Goal: Information Seeking & Learning: Learn about a topic

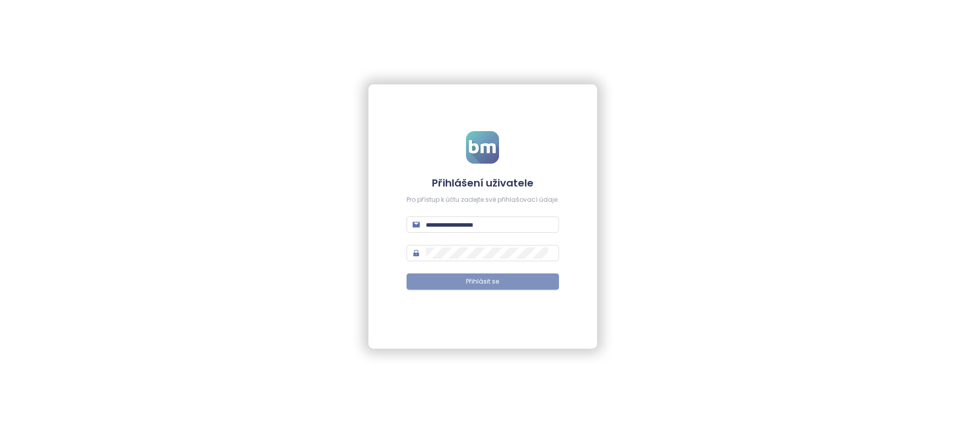
type input "**********"
click at [468, 284] on span "Přihlásit se" at bounding box center [482, 282] width 33 height 10
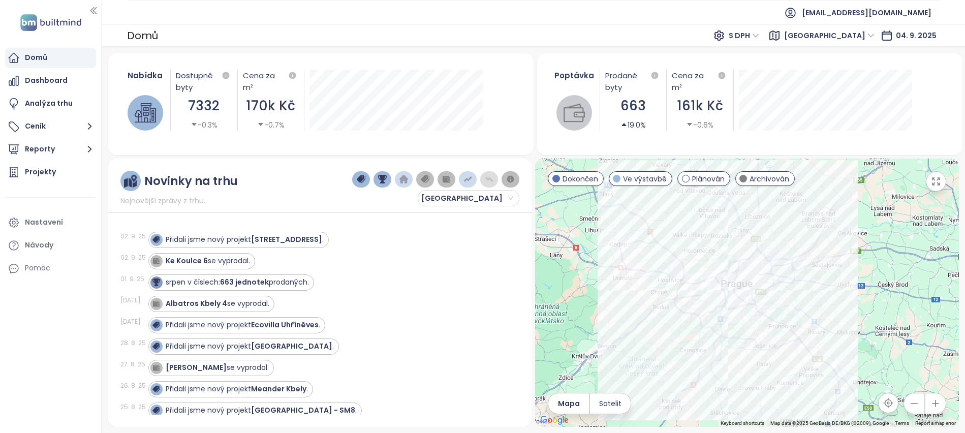
click at [610, 250] on div at bounding box center [746, 292] width 423 height 268
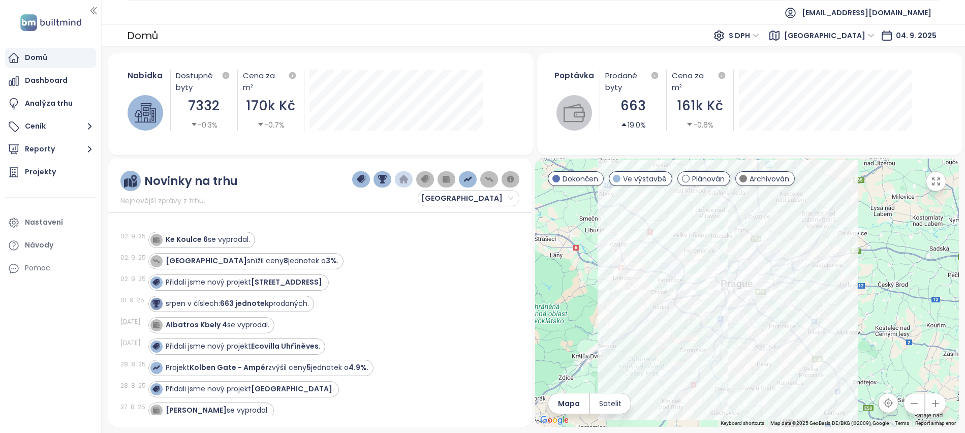
click at [610, 250] on div at bounding box center [746, 292] width 423 height 268
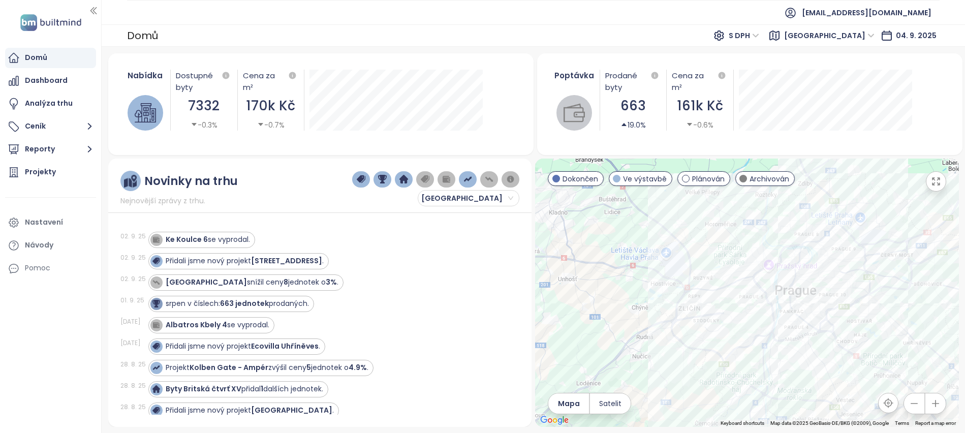
drag, startPoint x: 627, startPoint y: 305, endPoint x: 557, endPoint y: 278, distance: 74.9
click at [557, 278] on div at bounding box center [746, 292] width 423 height 268
click at [625, 307] on div at bounding box center [746, 292] width 423 height 268
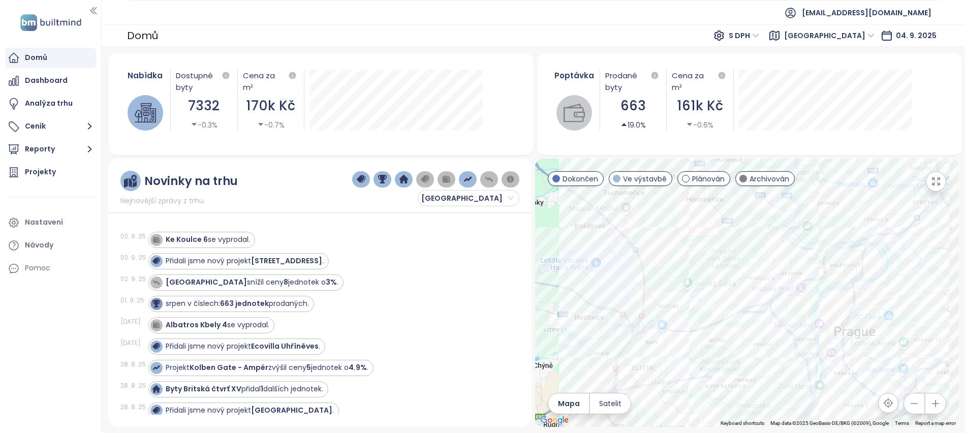
drag, startPoint x: 686, startPoint y: 257, endPoint x: 539, endPoint y: 361, distance: 180.0
click at [540, 361] on div at bounding box center [746, 292] width 423 height 268
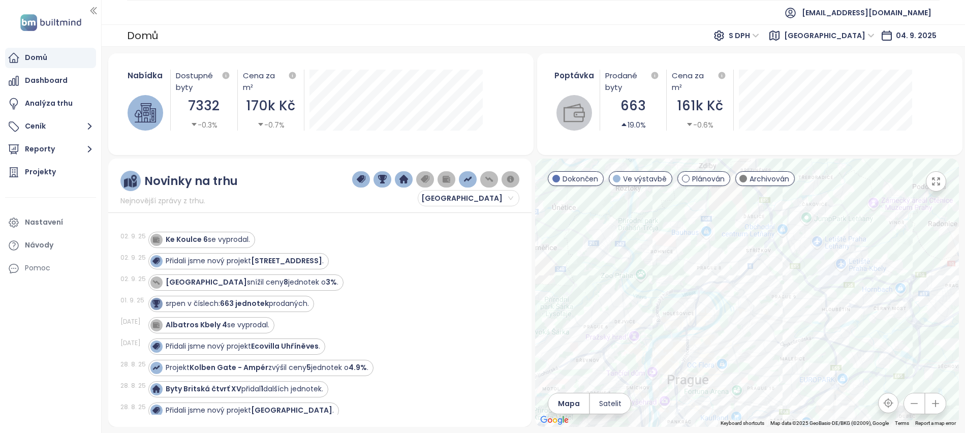
drag, startPoint x: 721, startPoint y: 345, endPoint x: 666, endPoint y: 238, distance: 119.9
click at [666, 238] on div at bounding box center [746, 292] width 423 height 268
click at [673, 241] on div at bounding box center [746, 292] width 423 height 268
drag, startPoint x: 751, startPoint y: 307, endPoint x: 763, endPoint y: 225, distance: 83.3
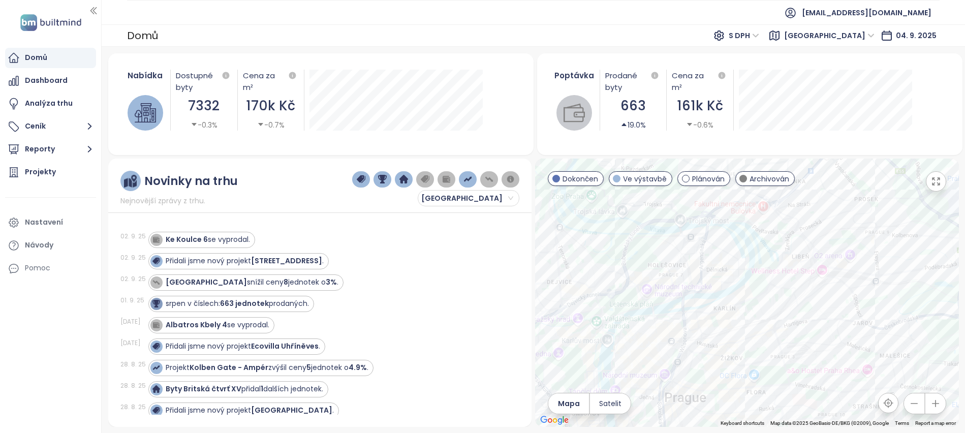
click at [763, 225] on div at bounding box center [746, 292] width 423 height 268
click at [755, 249] on div at bounding box center [746, 292] width 423 height 268
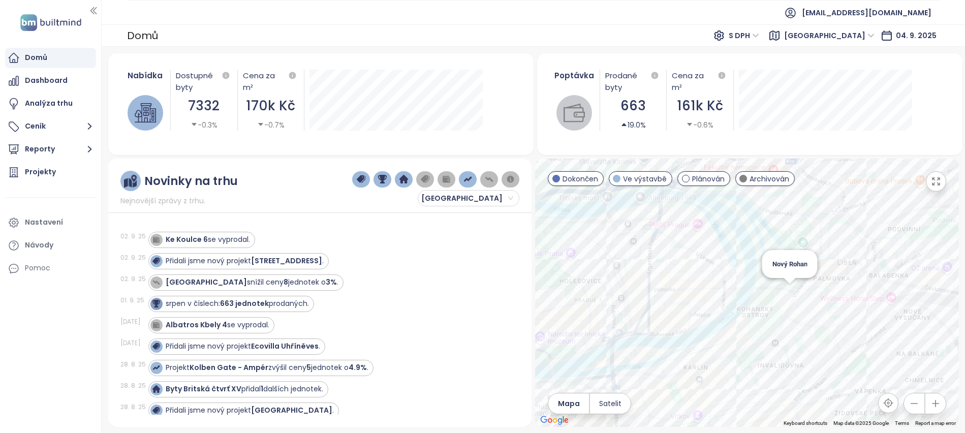
click at [786, 294] on div "Nový Rohan" at bounding box center [746, 292] width 423 height 268
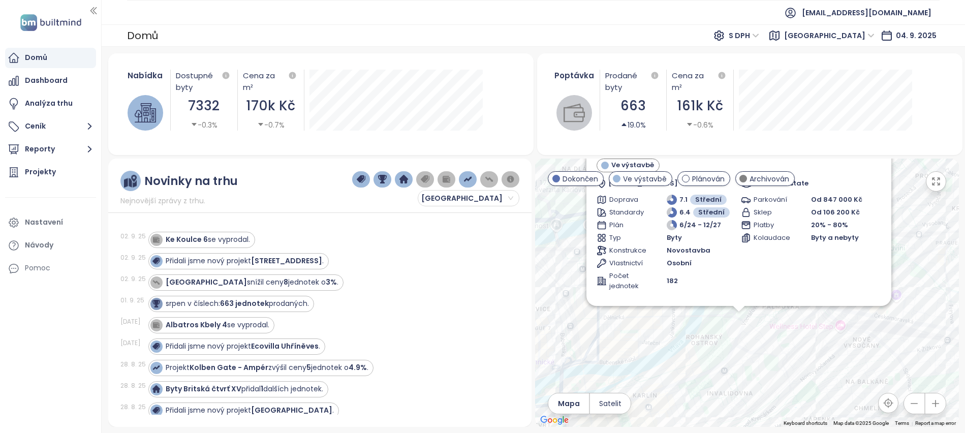
drag, startPoint x: 746, startPoint y: 295, endPoint x: 738, endPoint y: 337, distance: 42.9
click at [738, 337] on div "Nový Rohan Ve výstavbě Voctářova 261/6, 180 00 Praha 8-Libeň, Czechia J&T Real …" at bounding box center [746, 292] width 423 height 268
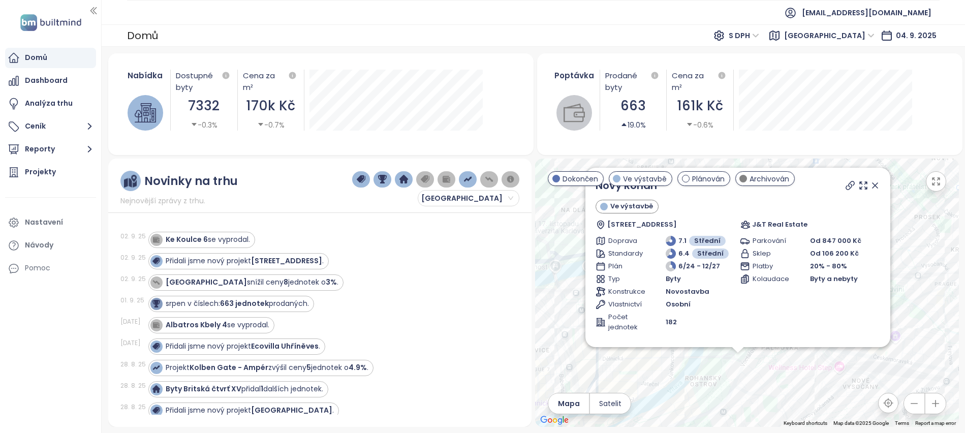
drag, startPoint x: 738, startPoint y: 337, endPoint x: 737, endPoint y: 379, distance: 42.7
click at [737, 379] on div "Nový Rohan Ve výstavbě Voctářova 261/6, 180 00 Praha 8-Libeň, Czechia J&T Real …" at bounding box center [746, 292] width 423 height 268
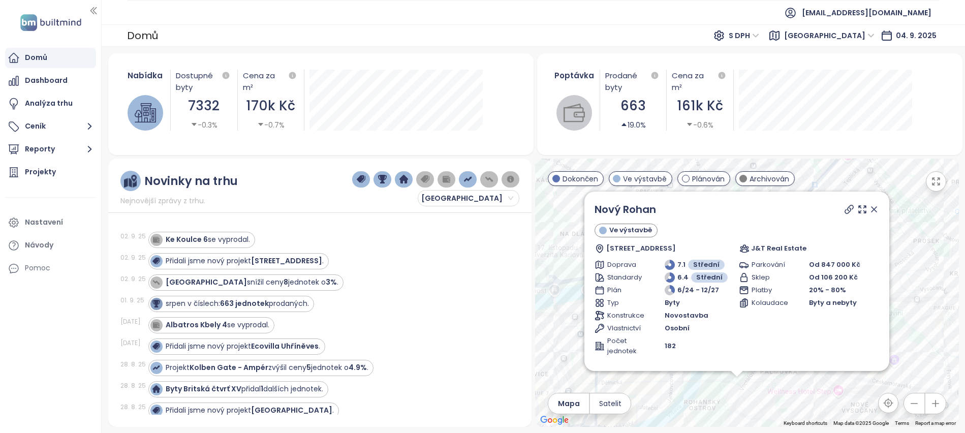
drag, startPoint x: 737, startPoint y: 379, endPoint x: 736, endPoint y: 406, distance: 26.4
click at [736, 406] on div "Nový Rohan Ve výstavbě Voctářova 261/6, 180 00 Praha 8-Libeň, Czechia J&T Real …" at bounding box center [746, 292] width 423 height 268
click at [251, 259] on div "Přidali jsme nový projekt Petrská 18 ." at bounding box center [245, 260] width 158 height 11
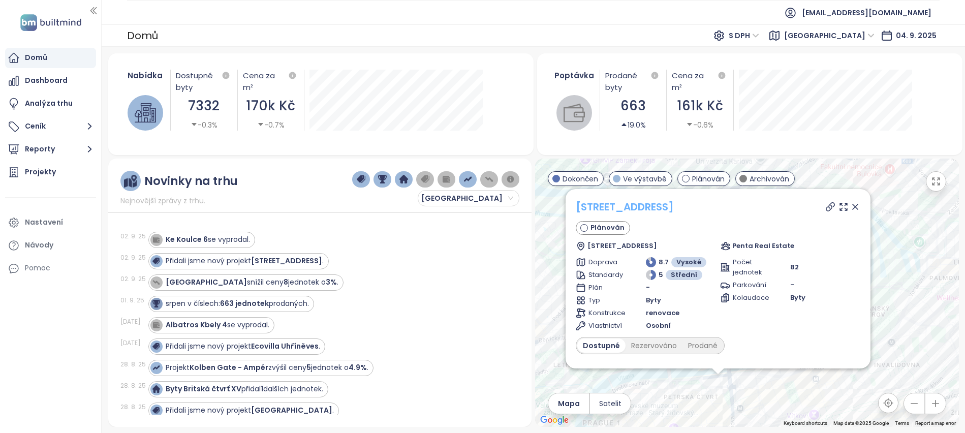
click at [606, 205] on link "Petrská 18" at bounding box center [625, 207] width 98 height 14
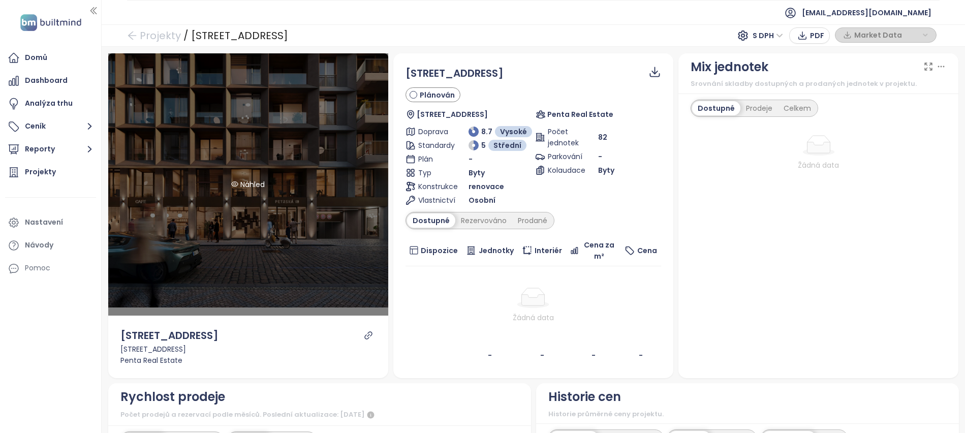
click at [282, 186] on div "Náhled" at bounding box center [248, 184] width 280 height 262
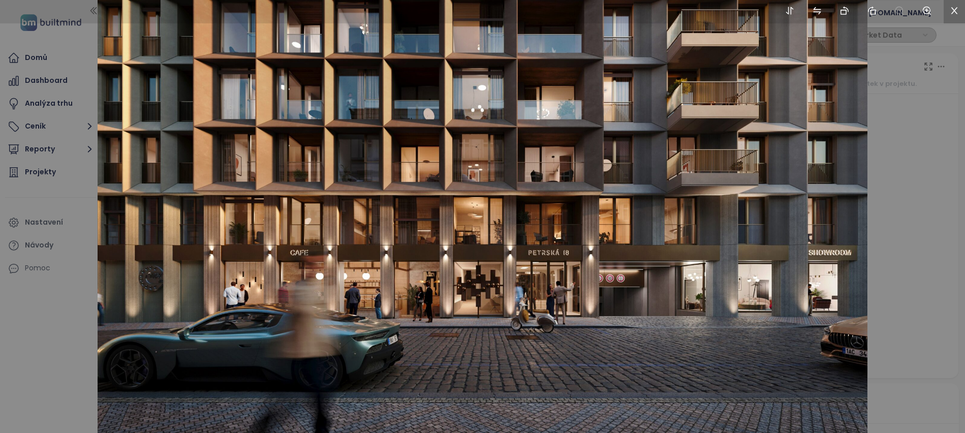
click at [954, 7] on icon "close" at bounding box center [953, 10] width 9 height 9
